Goal: Task Accomplishment & Management: Manage account settings

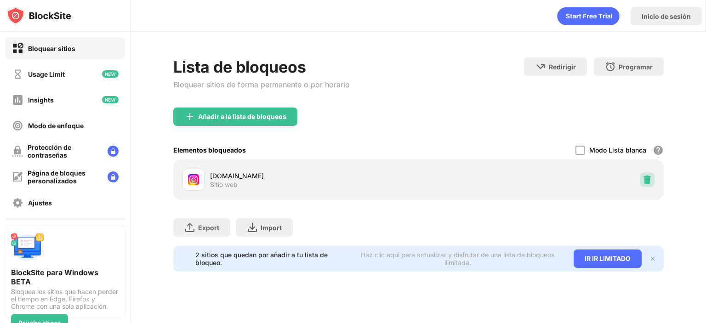
click at [647, 182] on img at bounding box center [647, 179] width 9 height 9
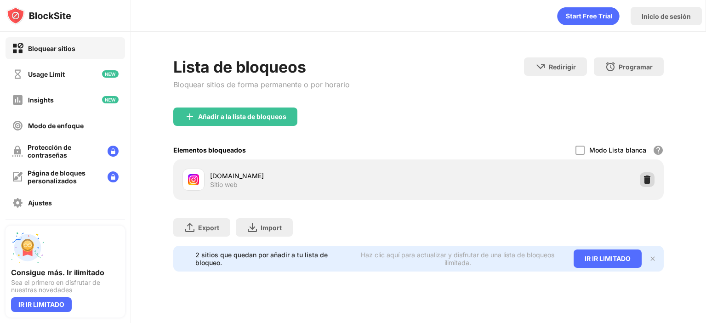
click at [643, 179] on img at bounding box center [647, 179] width 9 height 9
